Goal: Transaction & Acquisition: Obtain resource

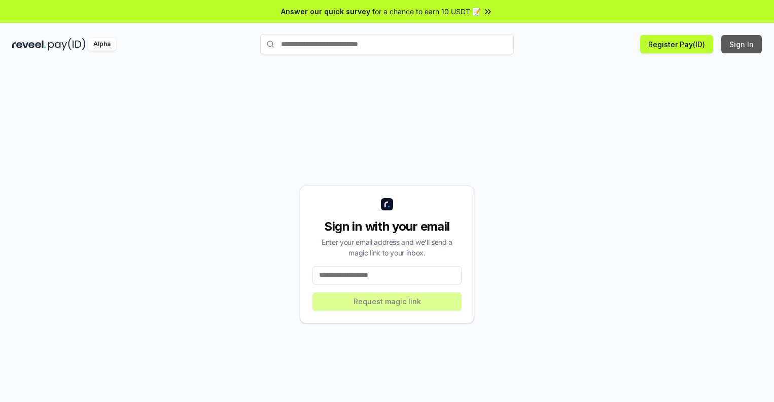
click at [742, 44] on button "Sign In" at bounding box center [741, 44] width 41 height 18
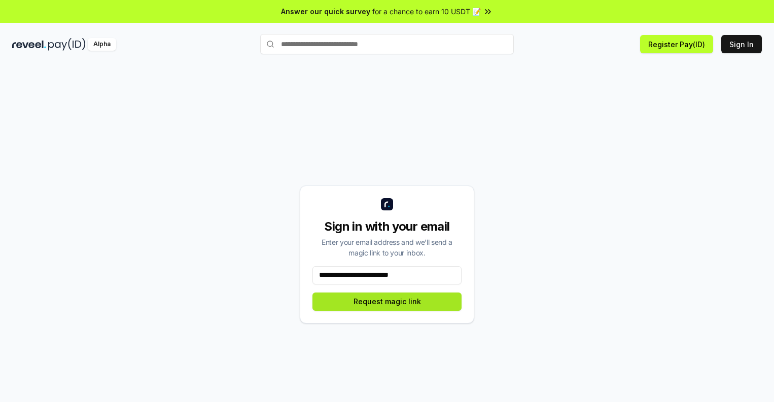
type input "**********"
click at [387, 301] on button "Request magic link" at bounding box center [387, 302] width 149 height 18
